Goal: Task Accomplishment & Management: Use online tool/utility

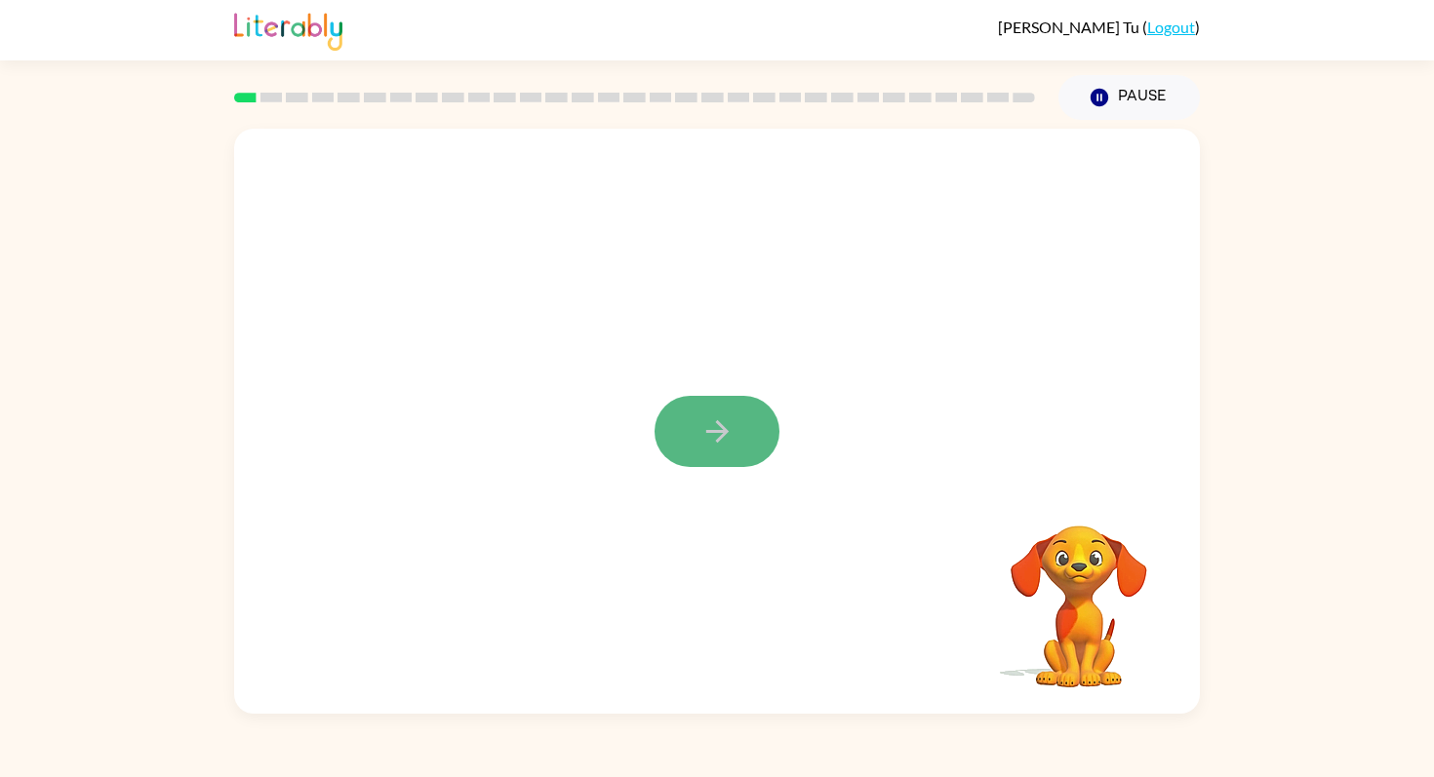
click at [705, 436] on icon "button" at bounding box center [717, 432] width 34 height 34
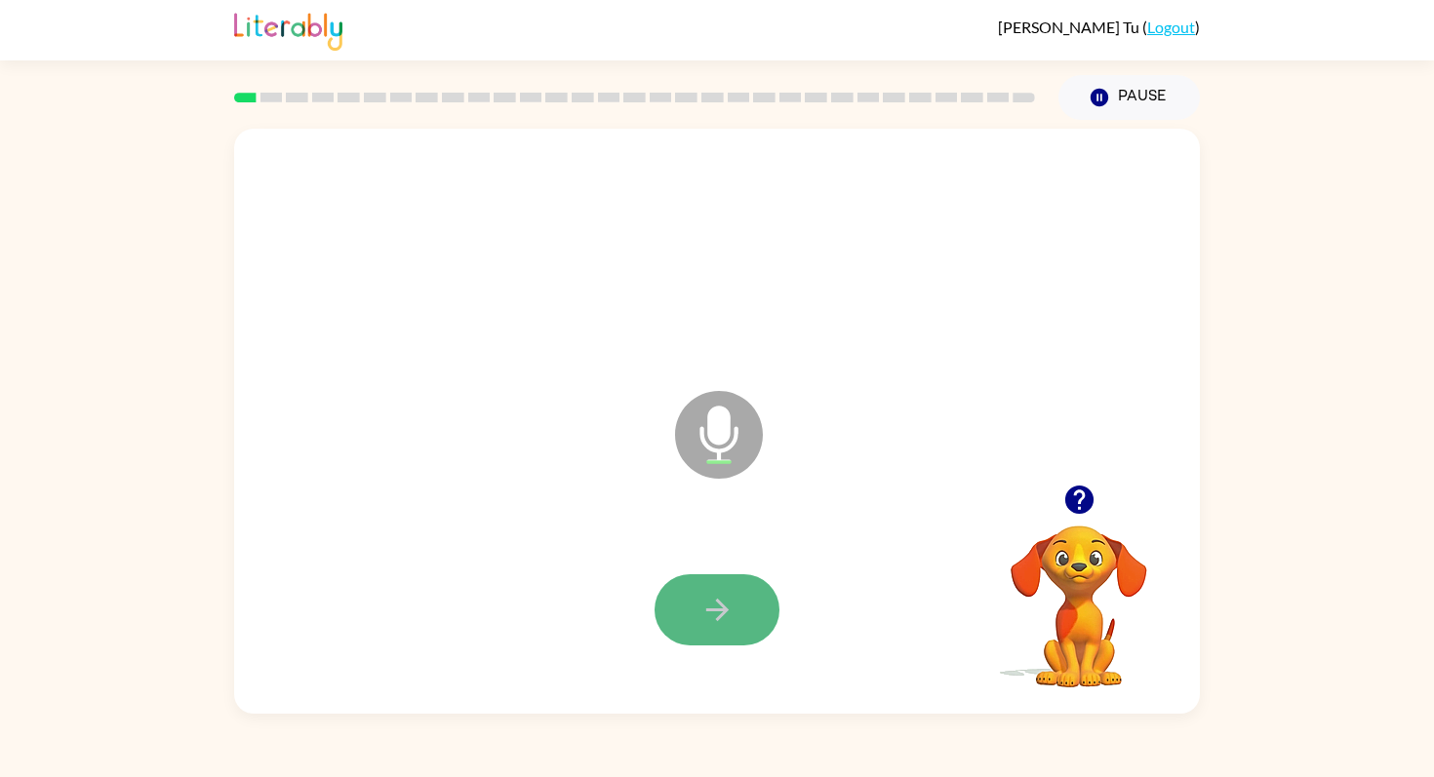
click at [718, 592] on button "button" at bounding box center [717, 610] width 125 height 71
click at [721, 591] on button "button" at bounding box center [717, 610] width 125 height 71
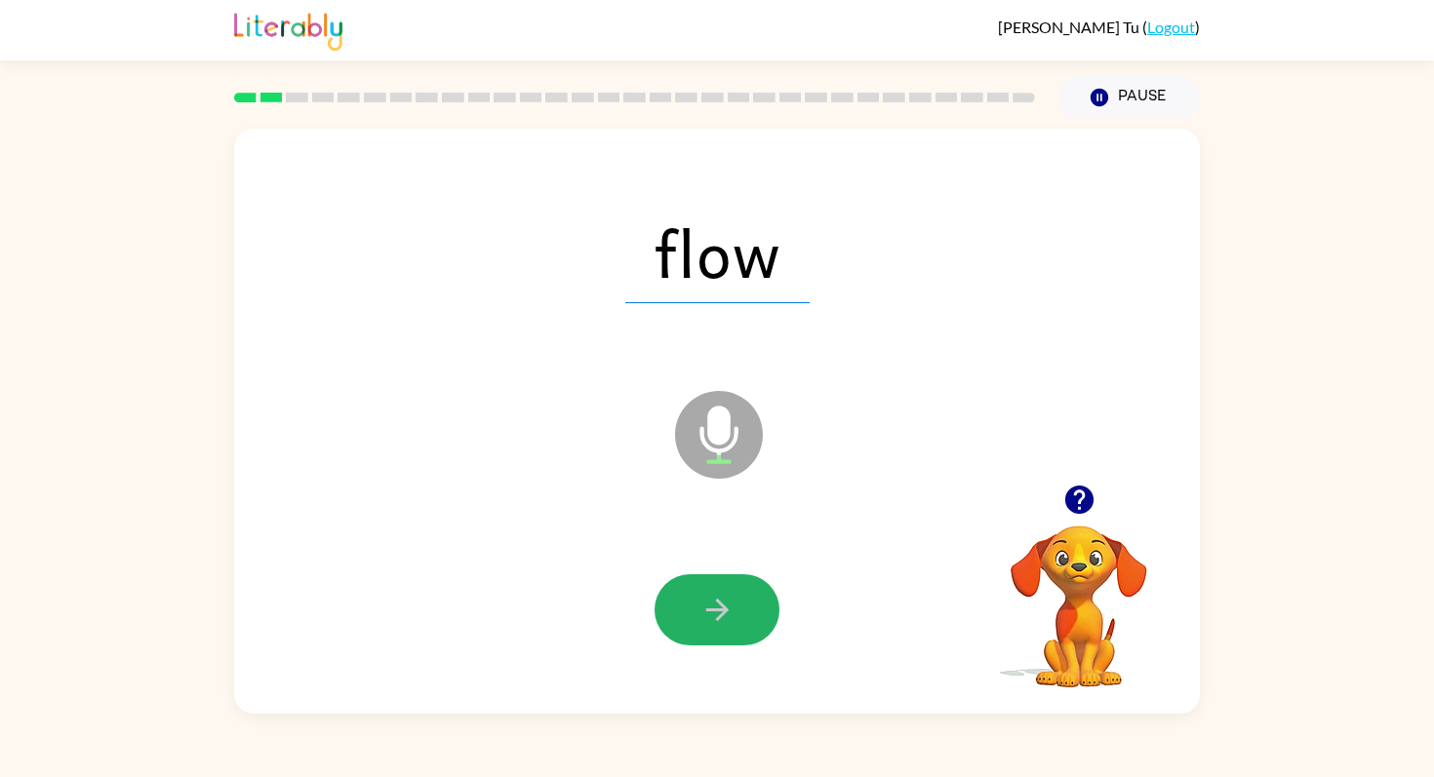
click at [716, 593] on button "button" at bounding box center [717, 610] width 125 height 71
click at [712, 594] on icon "button" at bounding box center [717, 610] width 34 height 34
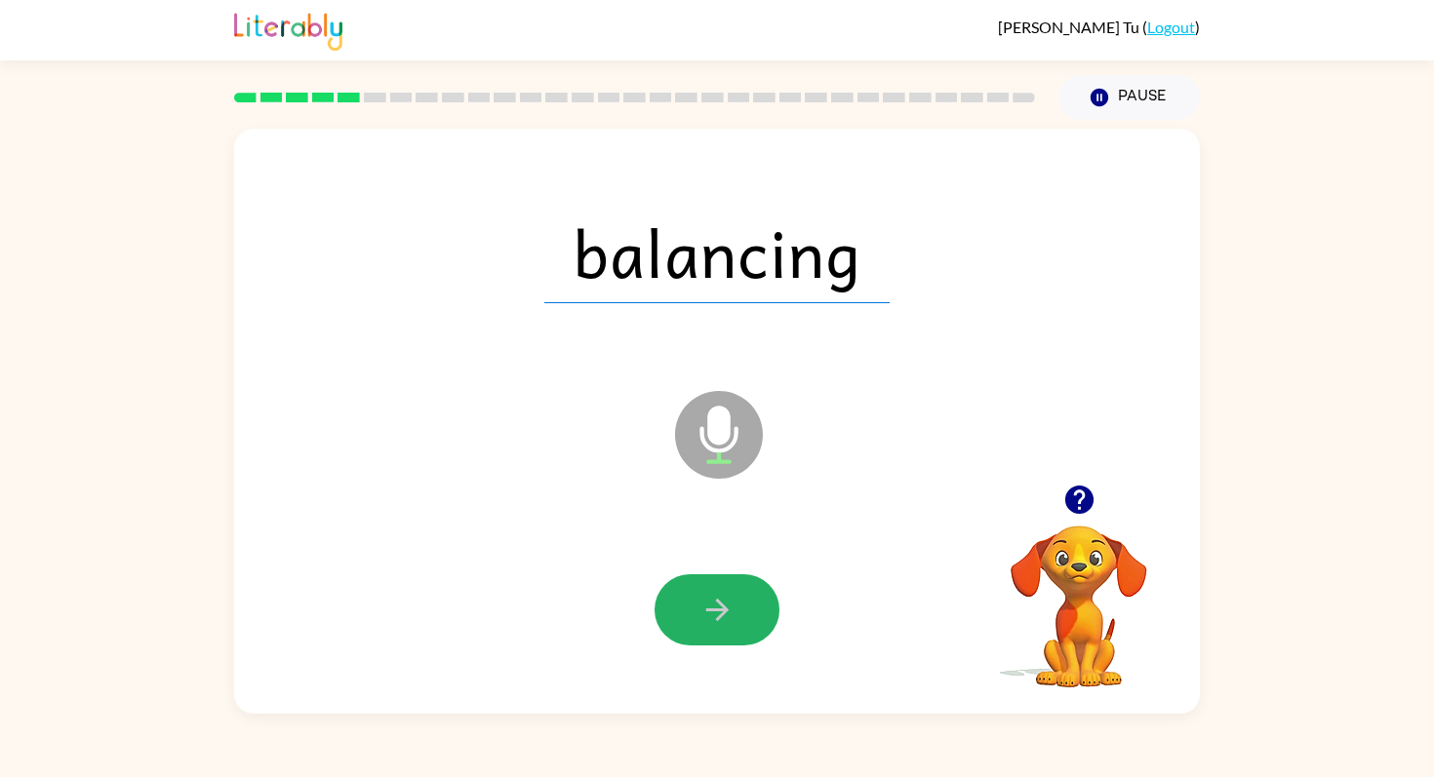
click at [712, 594] on icon "button" at bounding box center [717, 610] width 34 height 34
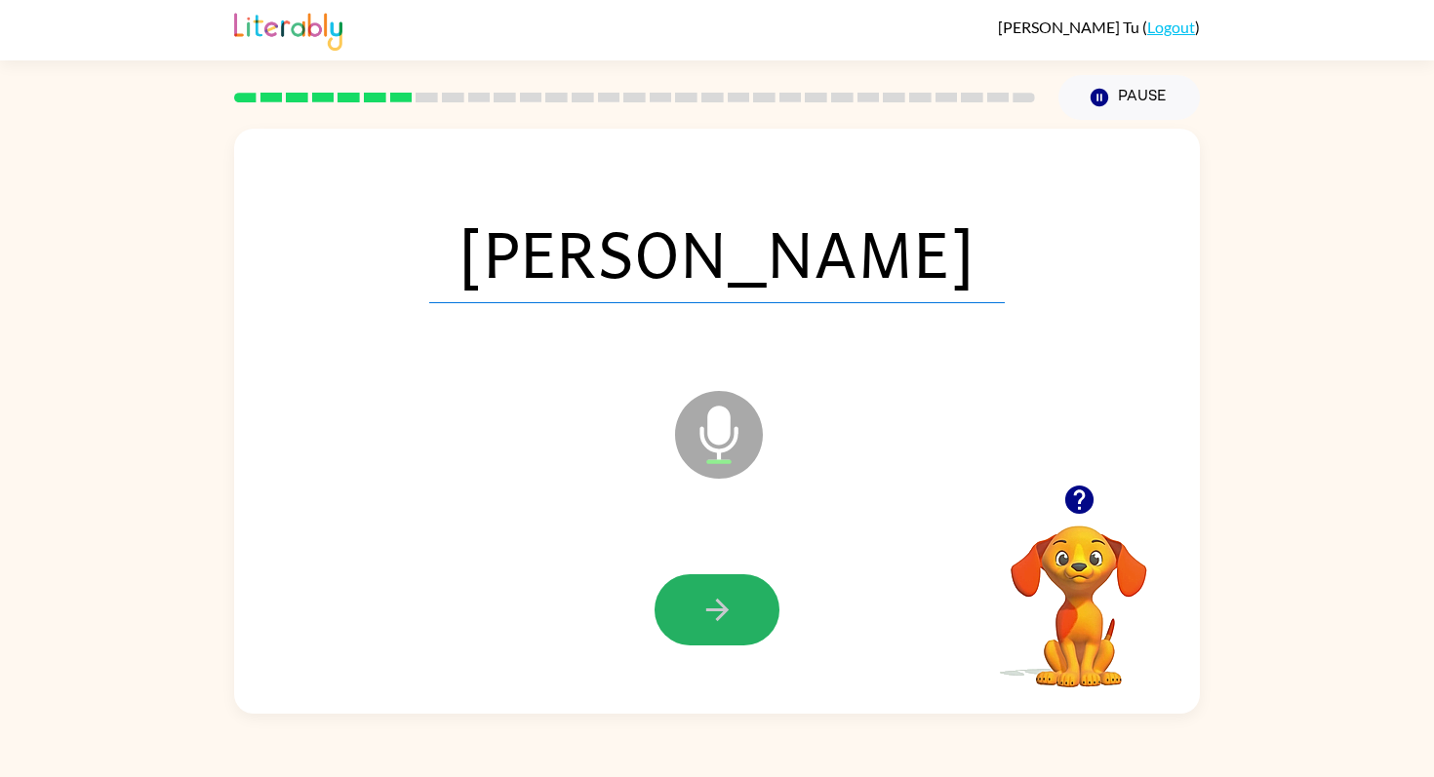
click at [712, 594] on icon "button" at bounding box center [717, 610] width 34 height 34
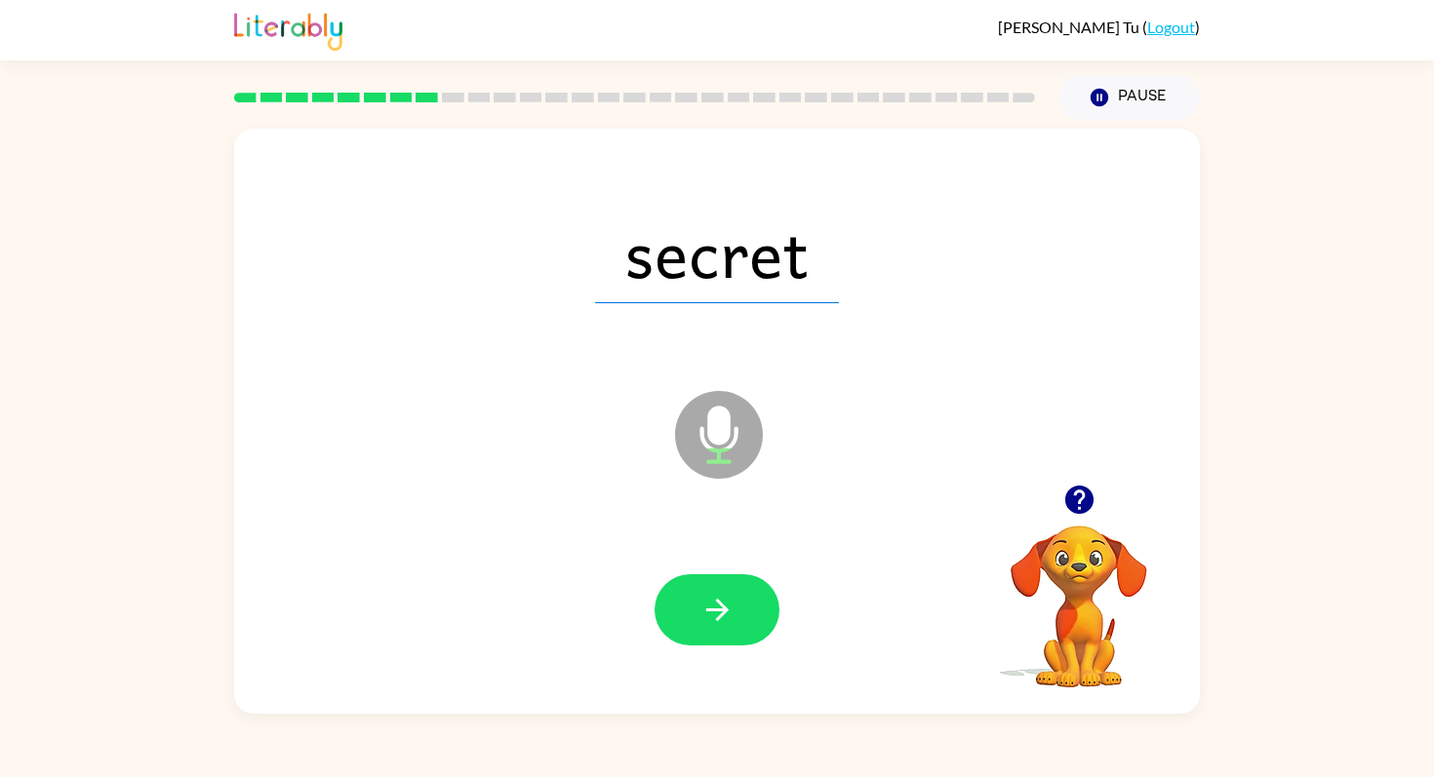
click at [712, 594] on icon "button" at bounding box center [717, 610] width 34 height 34
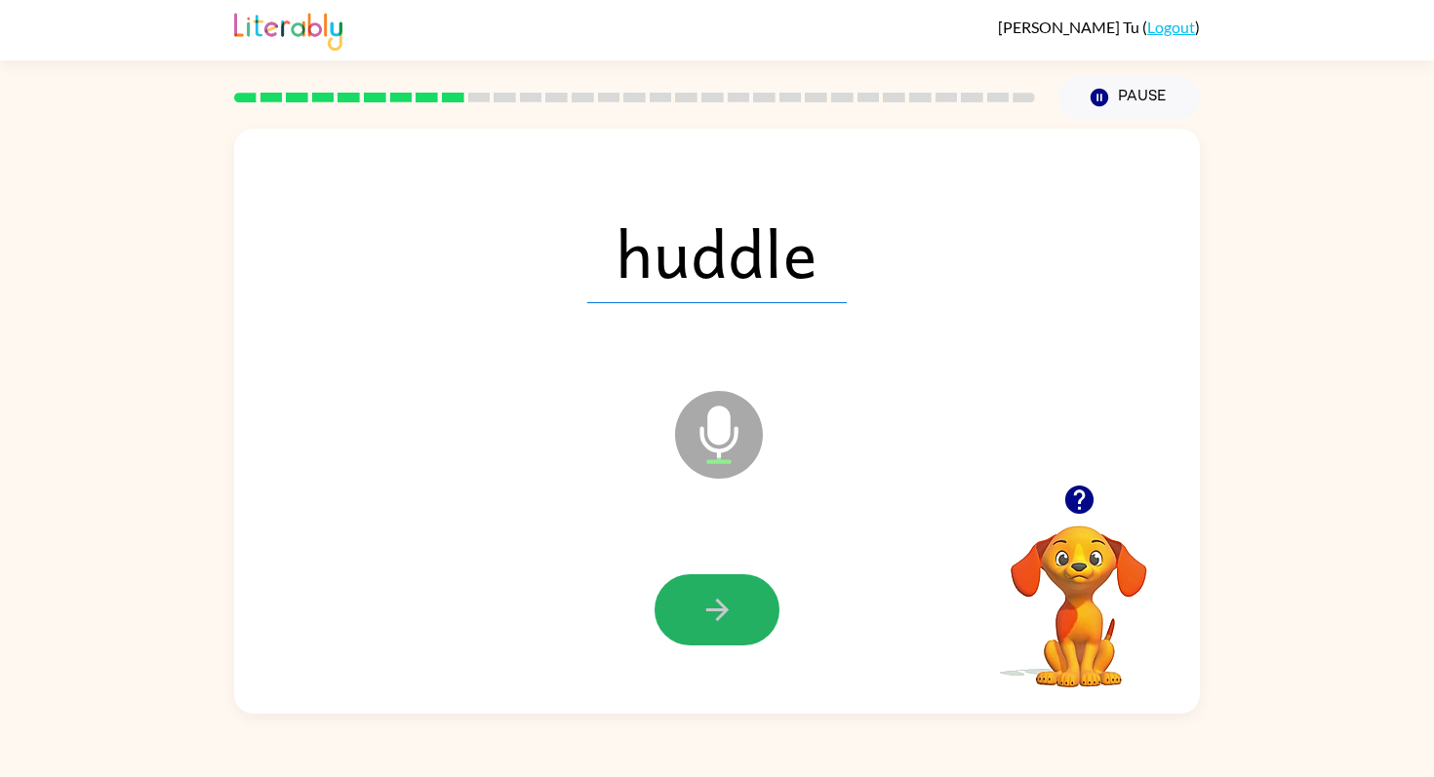
click at [712, 594] on icon "button" at bounding box center [717, 610] width 34 height 34
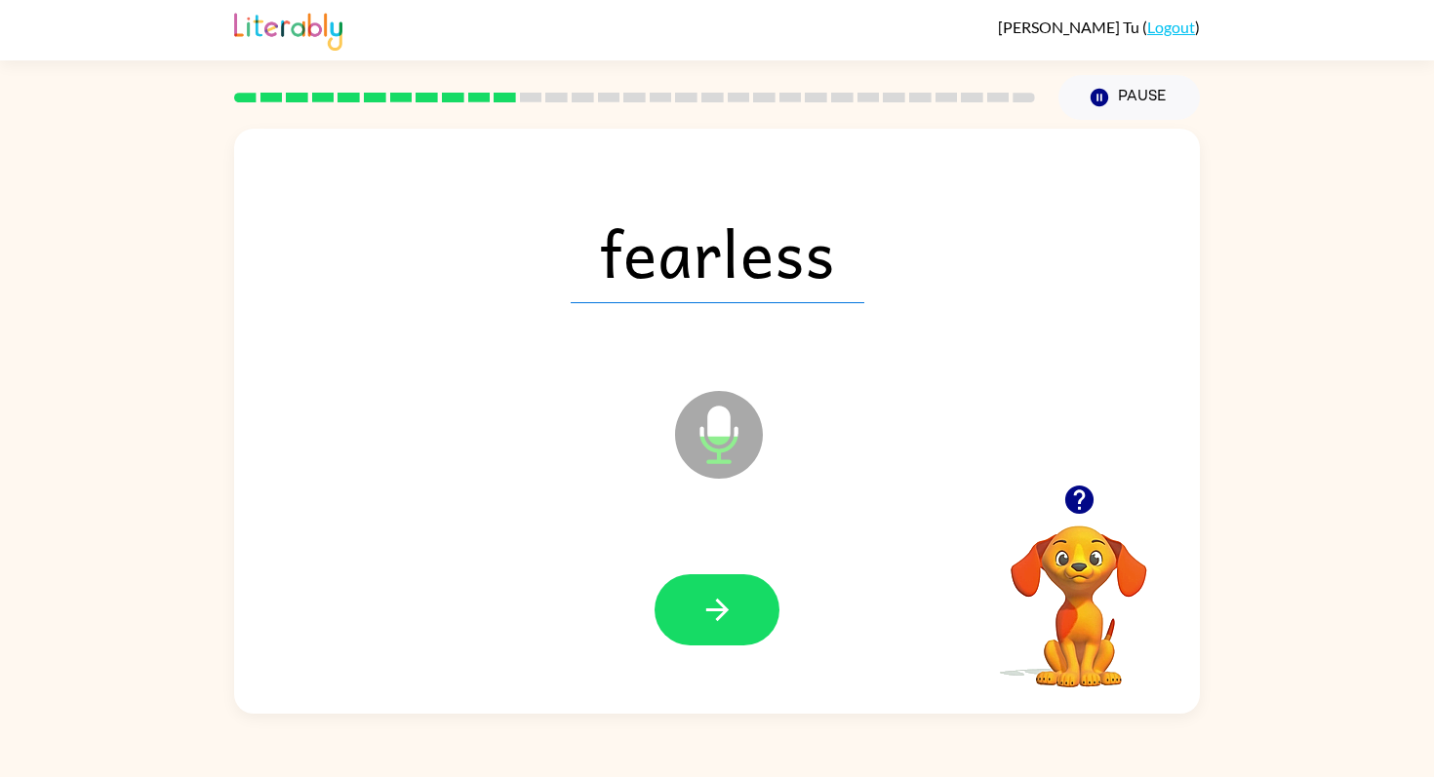
click at [712, 594] on icon "button" at bounding box center [717, 610] width 34 height 34
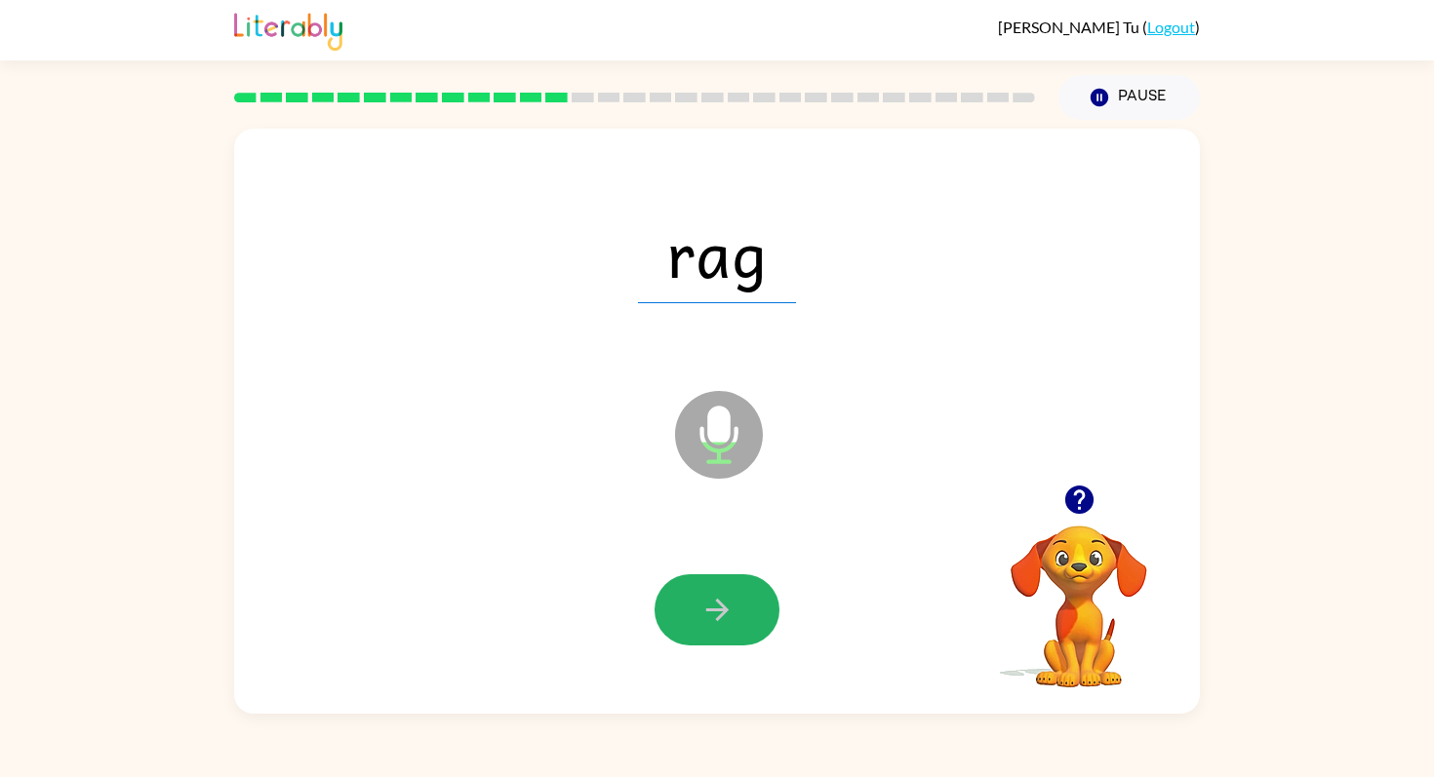
click at [712, 594] on icon "button" at bounding box center [717, 610] width 34 height 34
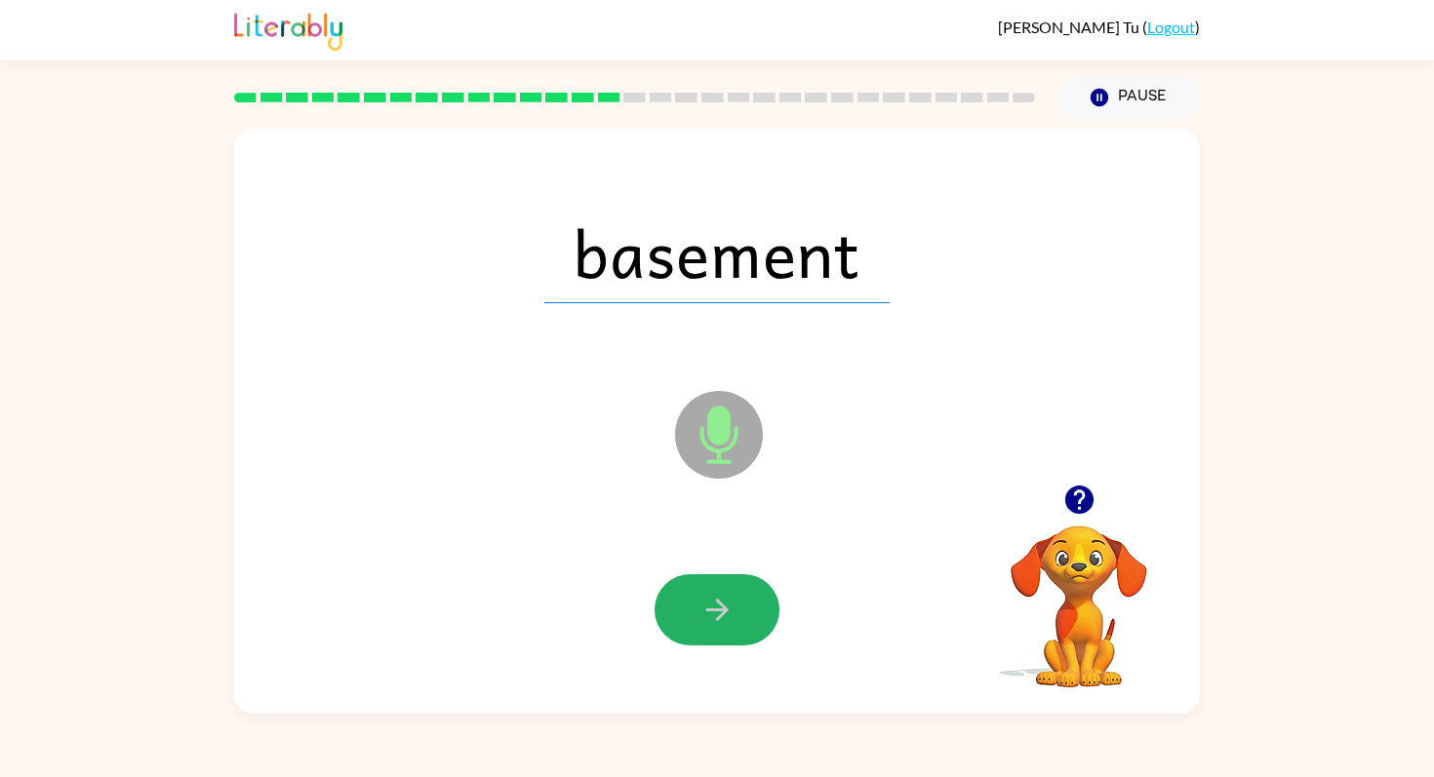
click at [712, 594] on icon "button" at bounding box center [717, 610] width 34 height 34
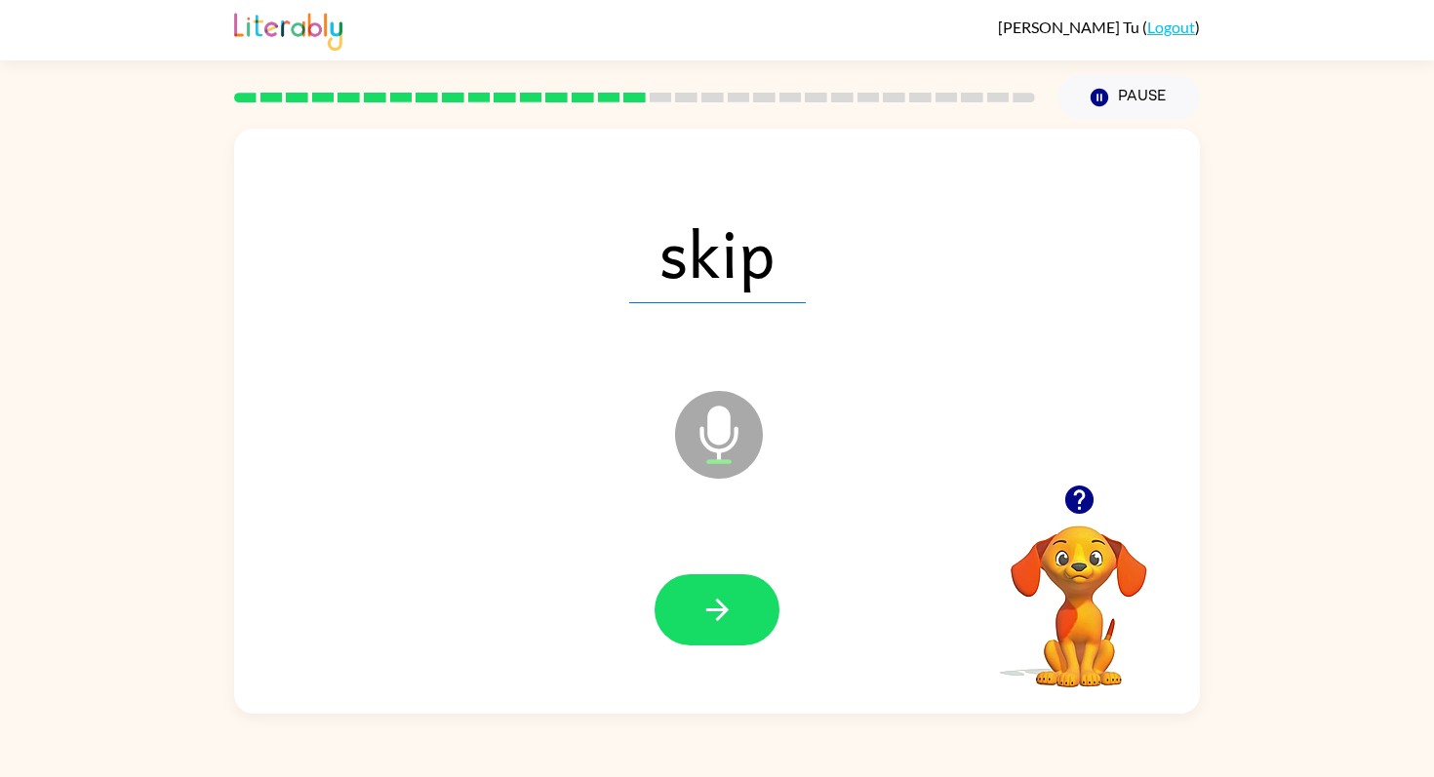
click at [712, 594] on icon "button" at bounding box center [717, 610] width 34 height 34
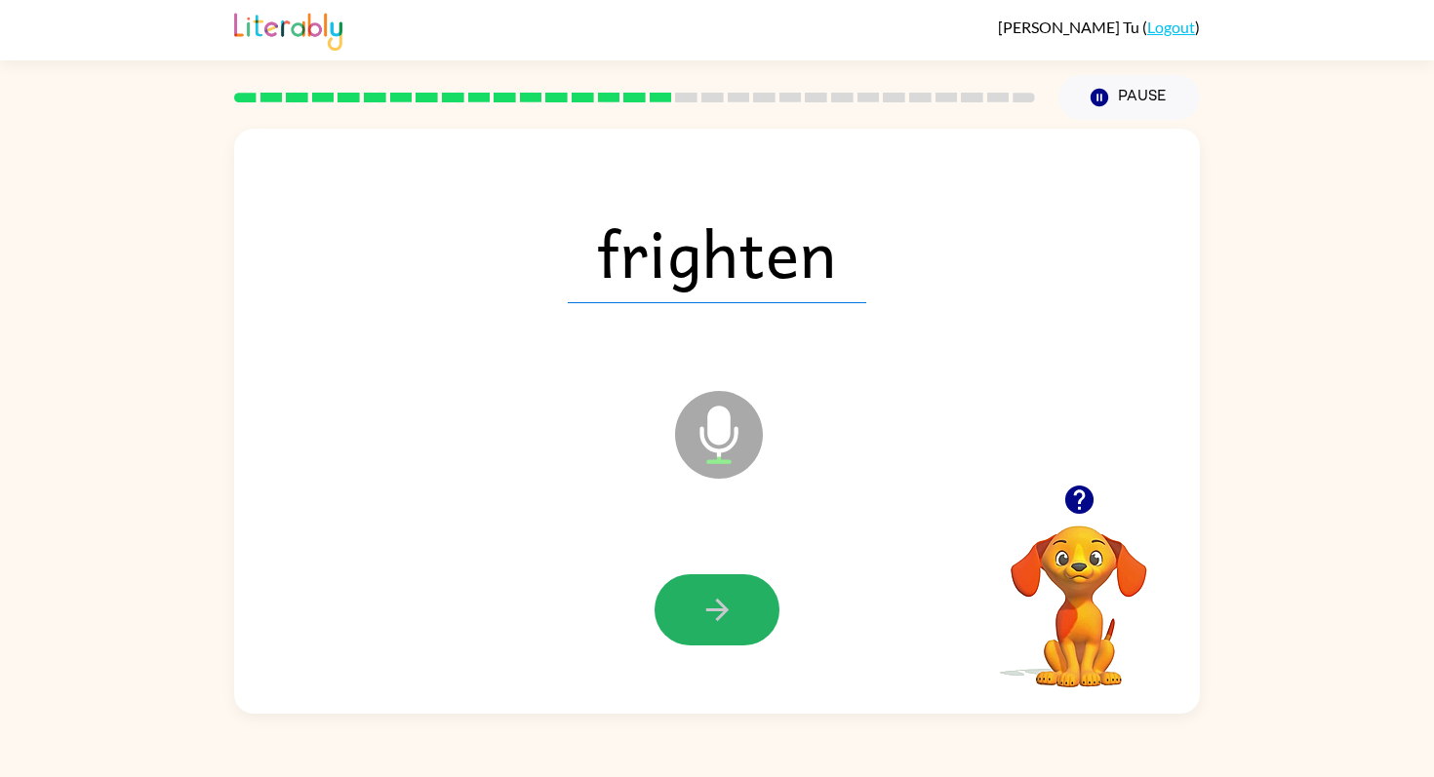
click at [712, 596] on icon "button" at bounding box center [717, 610] width 34 height 34
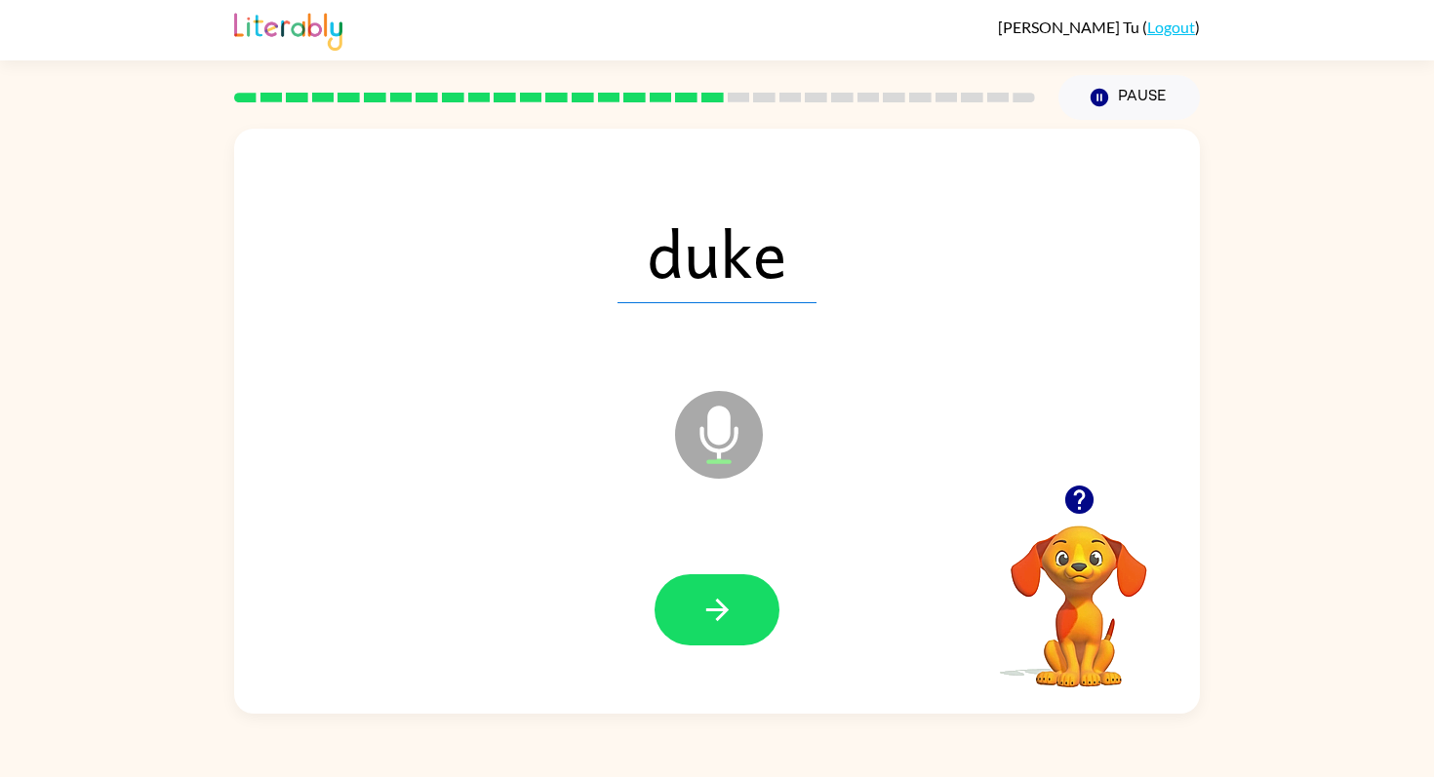
click at [703, 599] on icon "button" at bounding box center [717, 610] width 34 height 34
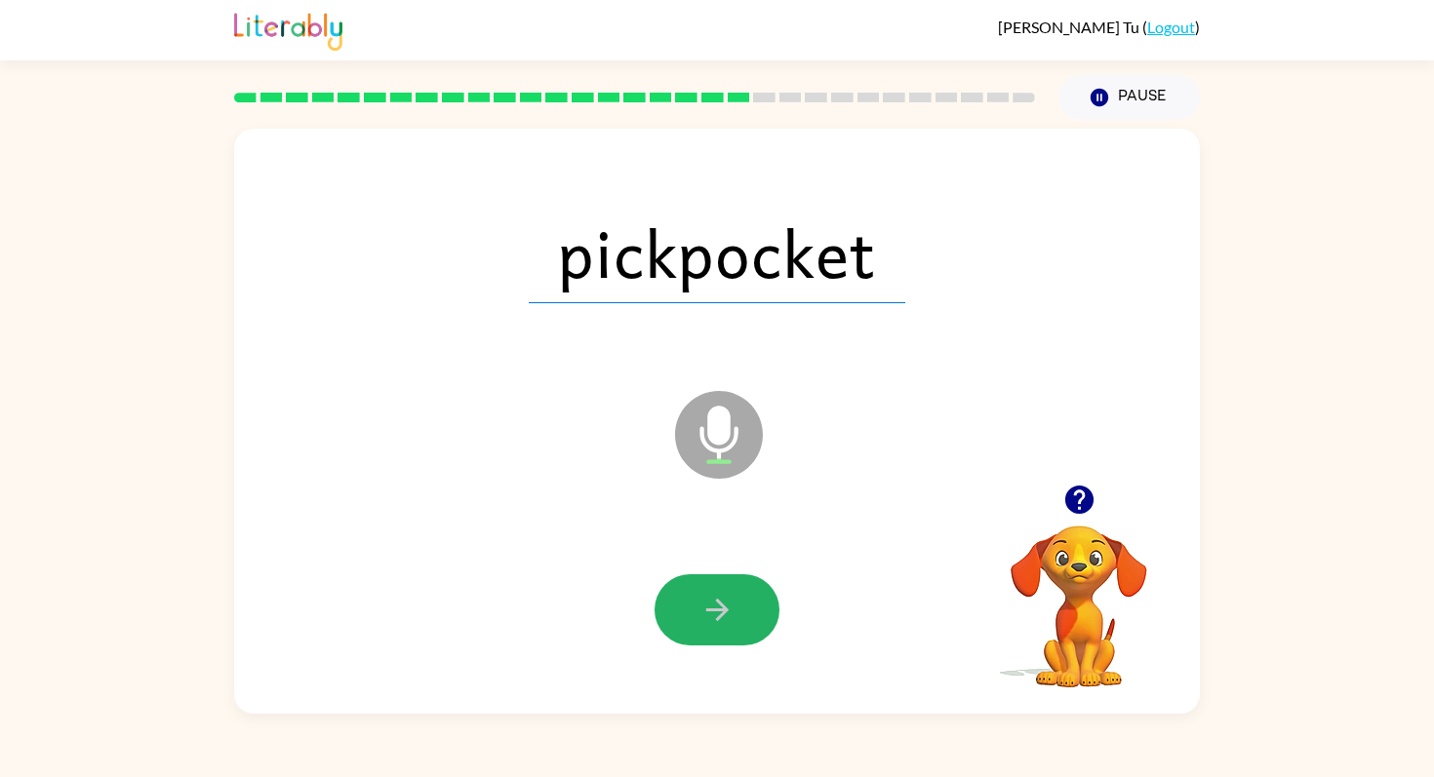
click at [703, 599] on icon "button" at bounding box center [717, 610] width 34 height 34
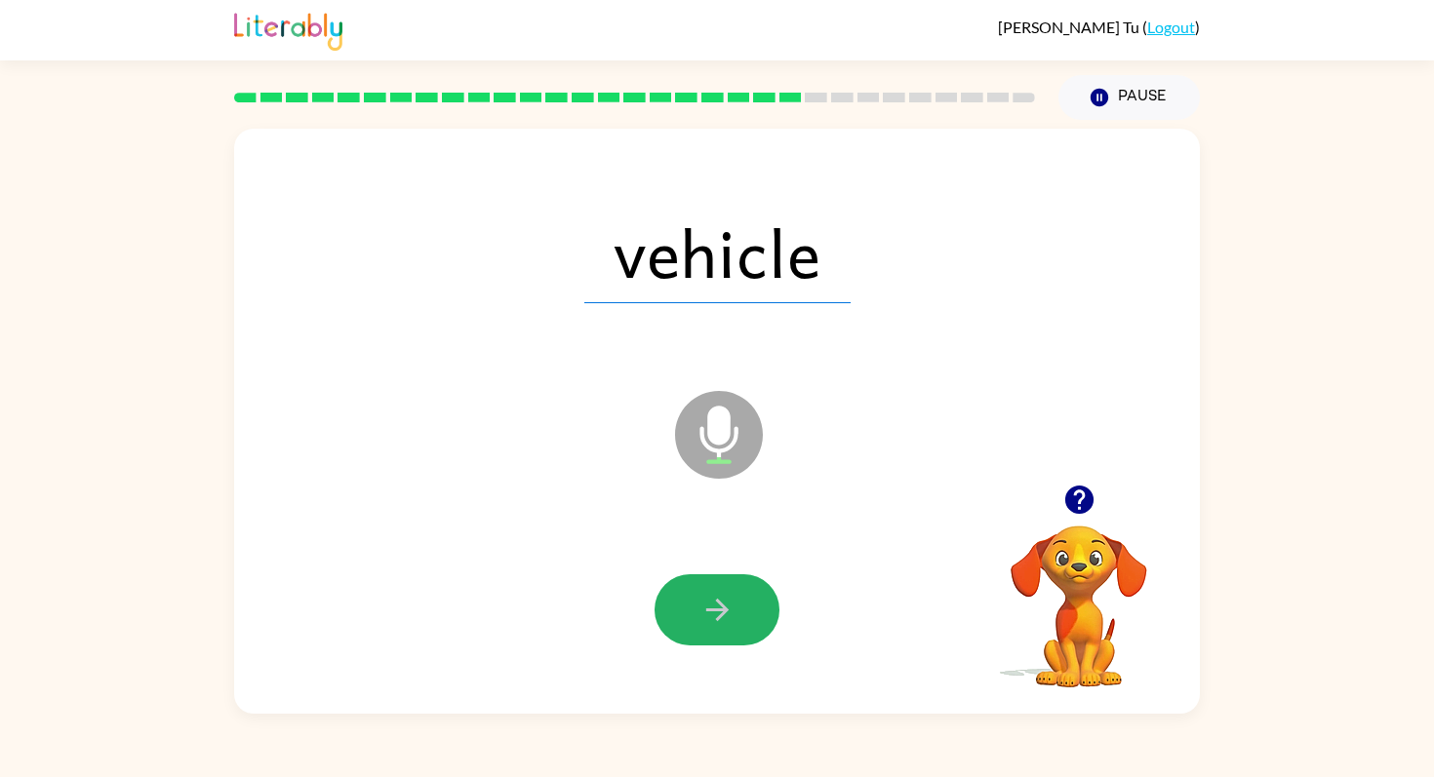
click at [703, 599] on icon "button" at bounding box center [717, 610] width 34 height 34
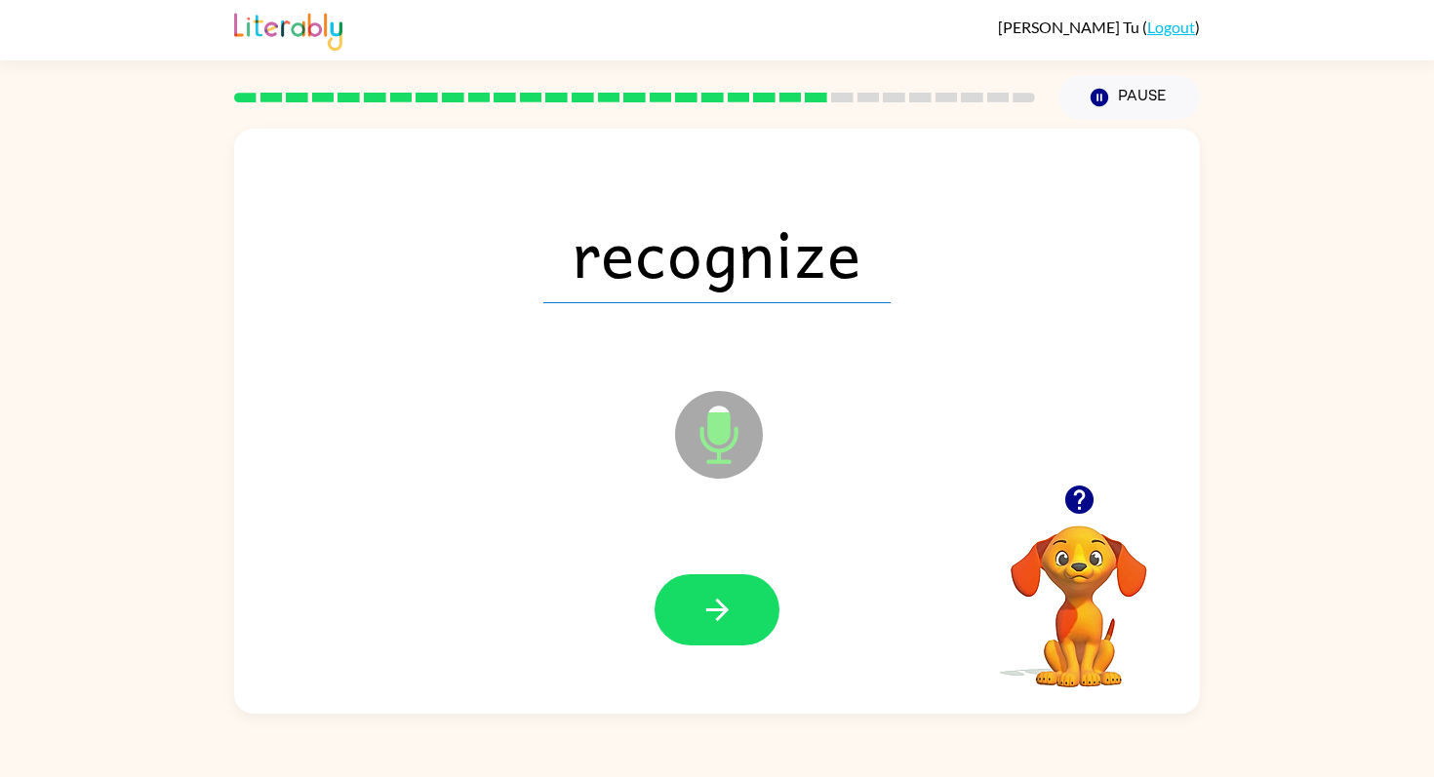
click at [703, 599] on icon "button" at bounding box center [717, 610] width 34 height 34
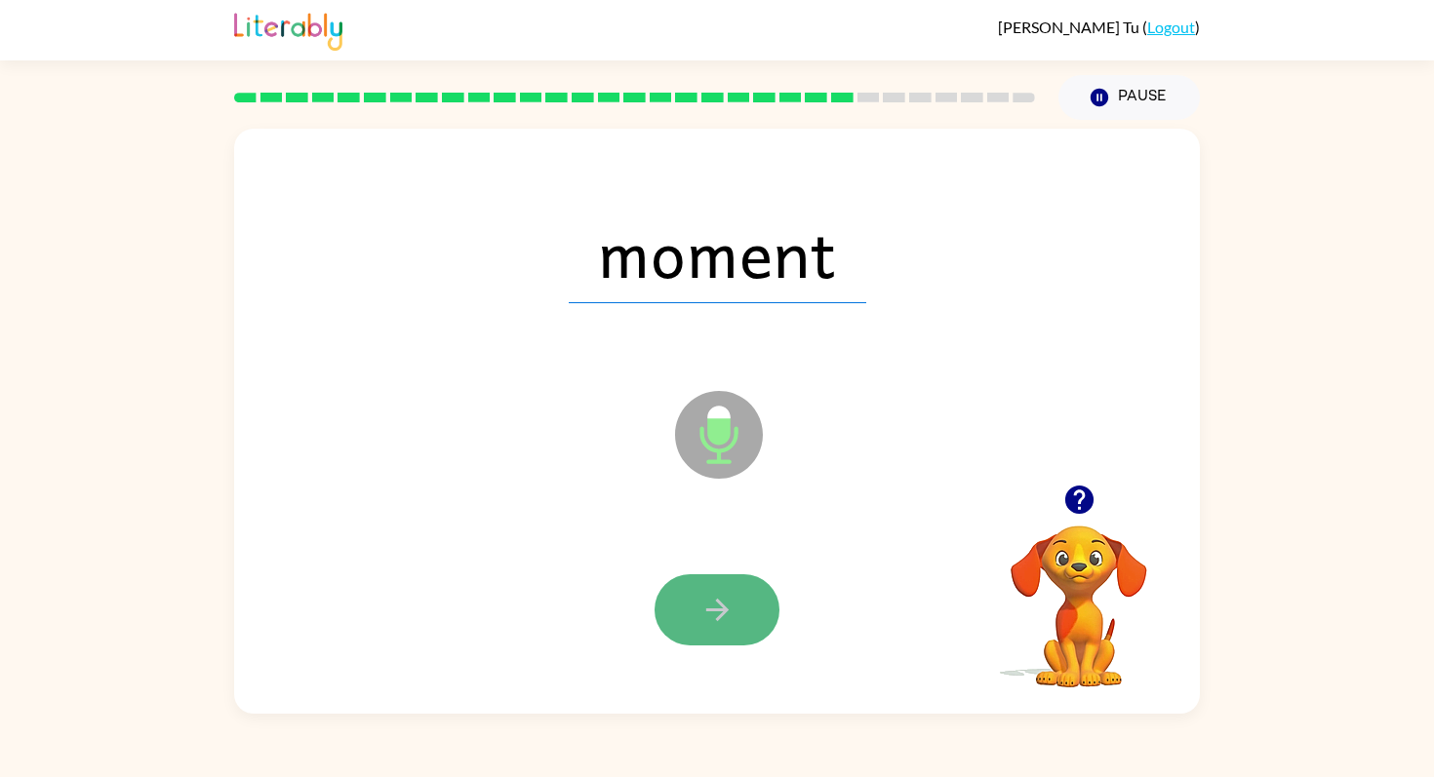
click at [703, 599] on icon "button" at bounding box center [717, 610] width 34 height 34
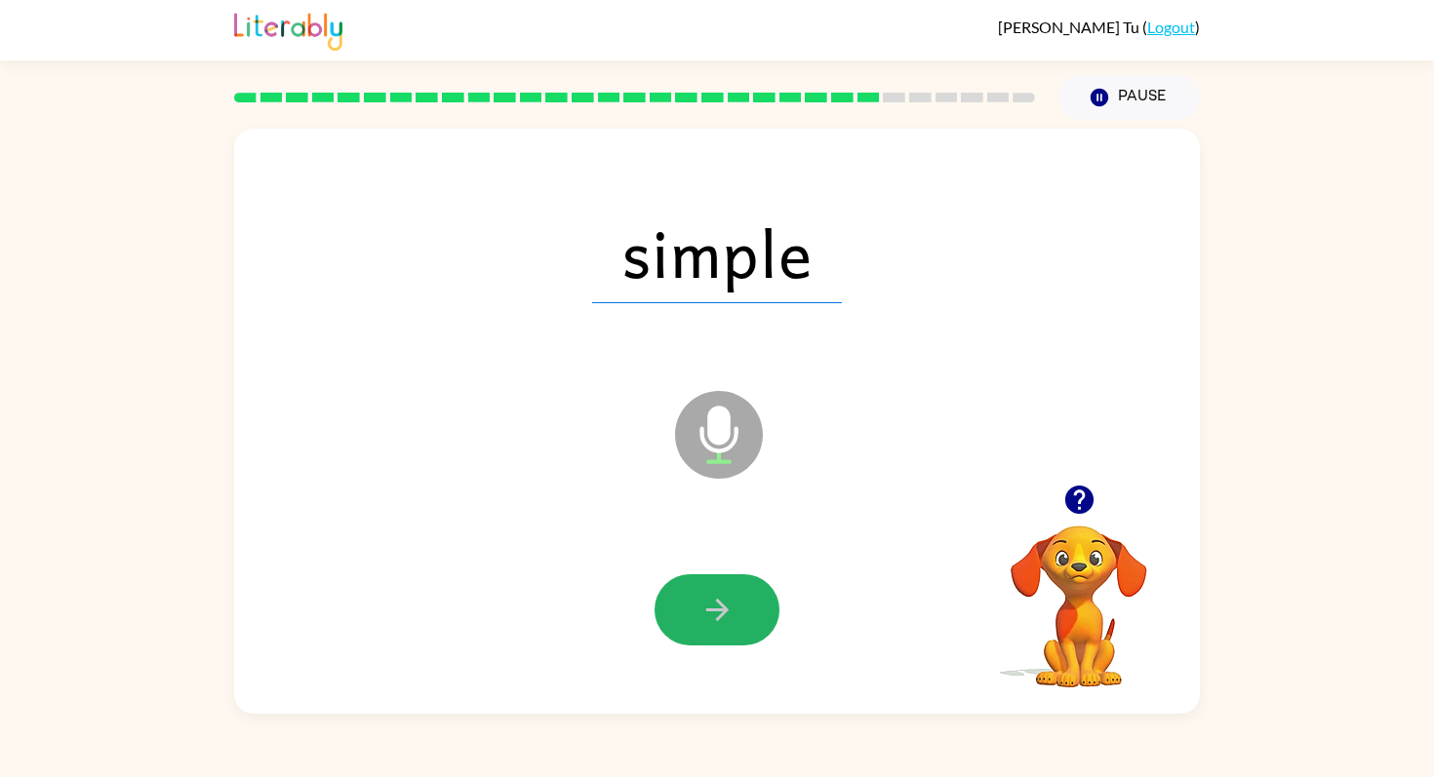
click at [703, 600] on icon "button" at bounding box center [717, 610] width 34 height 34
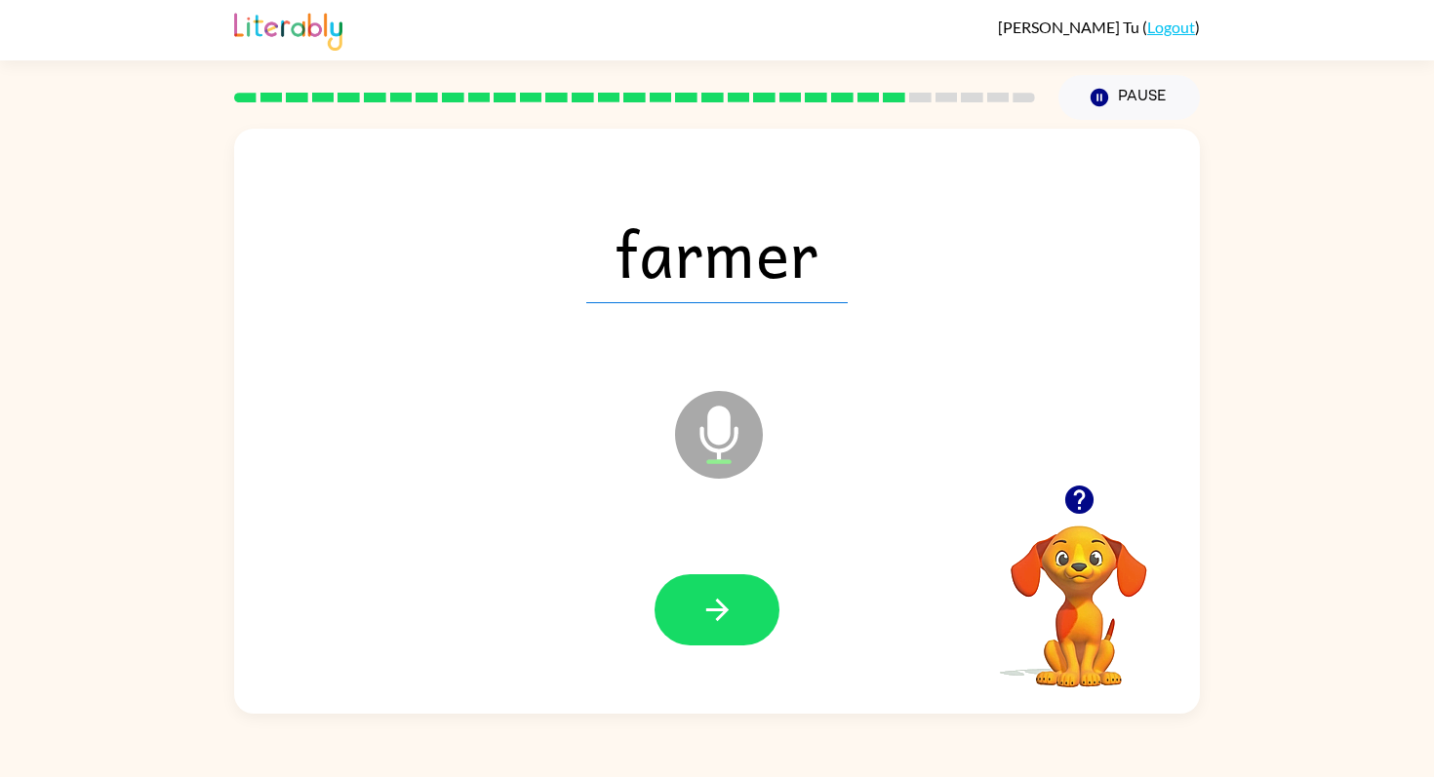
click at [703, 600] on icon "button" at bounding box center [717, 610] width 34 height 34
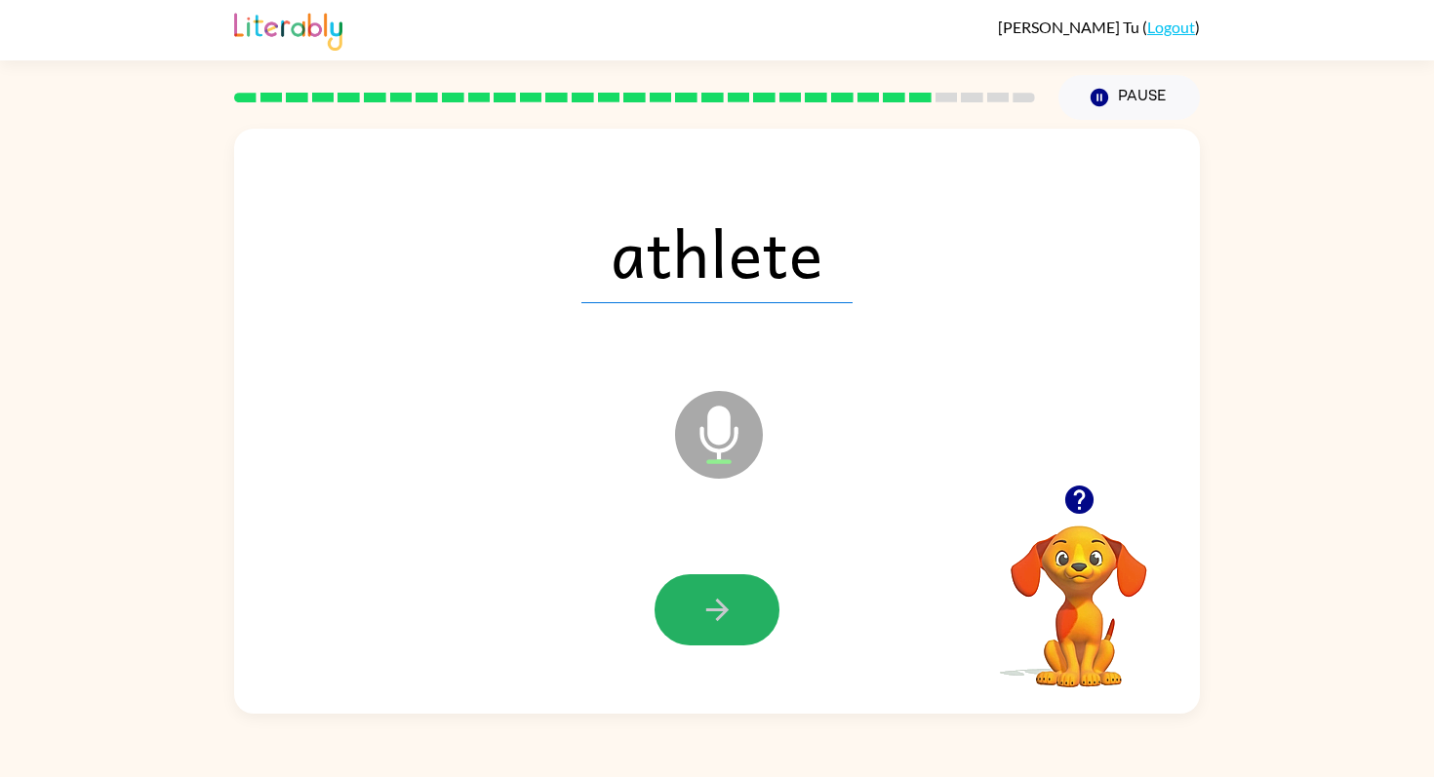
click at [703, 600] on icon "button" at bounding box center [717, 610] width 34 height 34
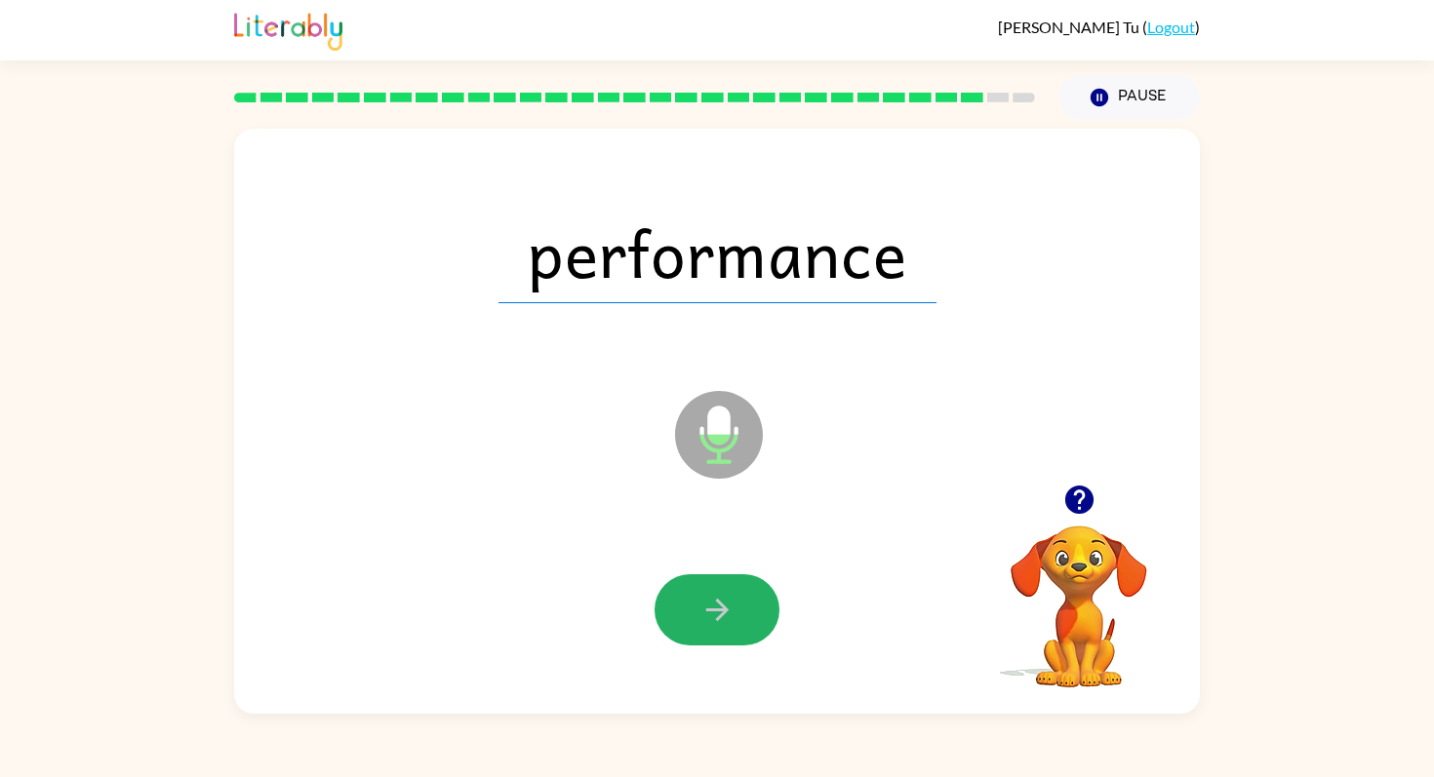
click at [703, 600] on icon "button" at bounding box center [717, 610] width 34 height 34
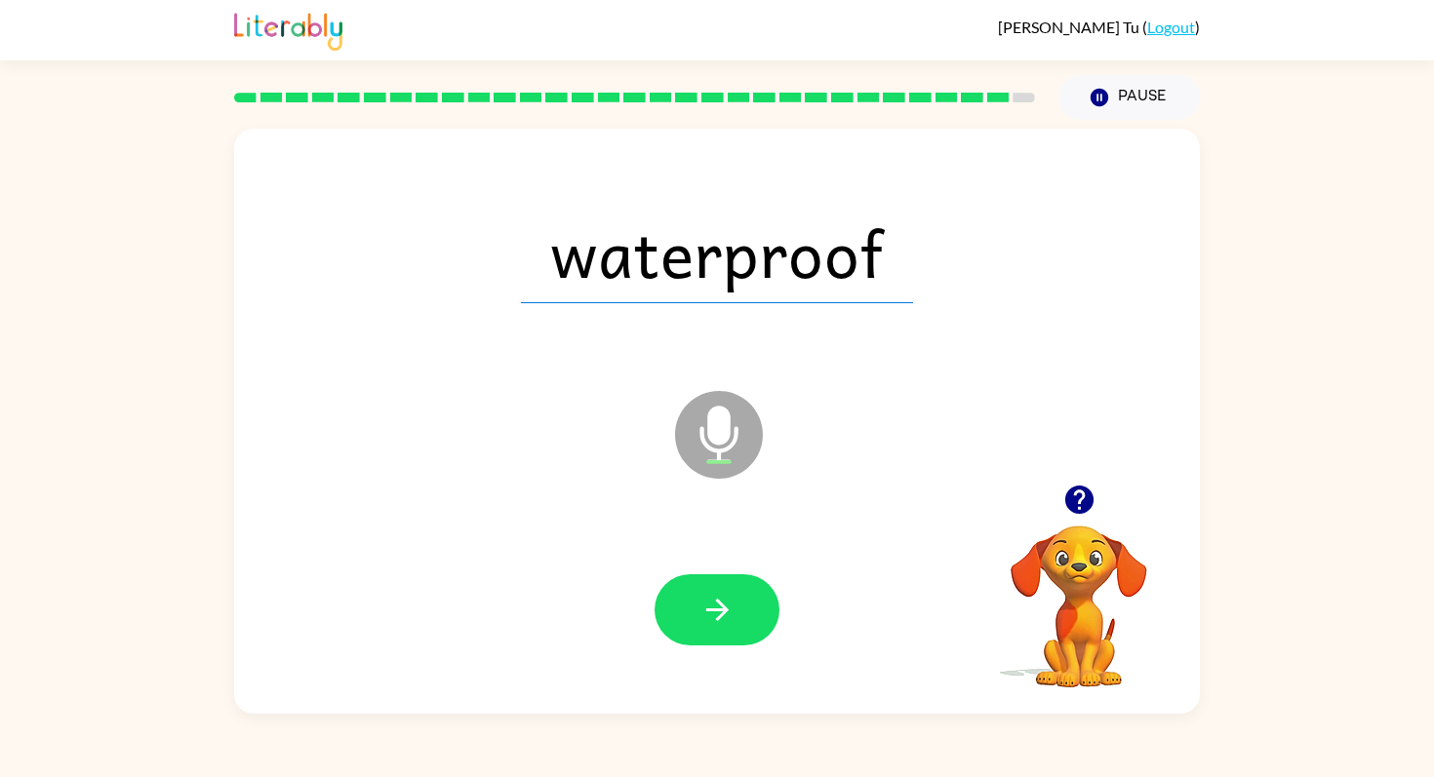
click at [702, 604] on icon "button" at bounding box center [717, 610] width 34 height 34
